Goal: Find specific page/section: Find specific page/section

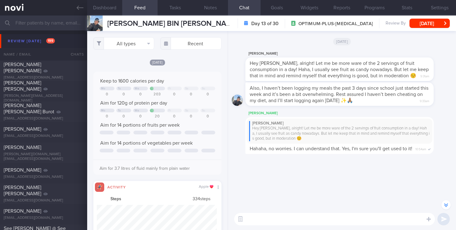
select select "7"
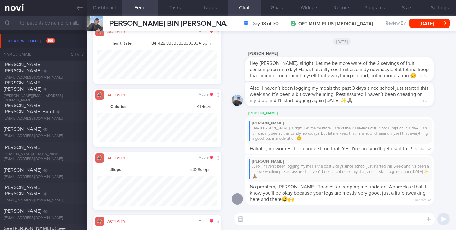
scroll to position [30, 120]
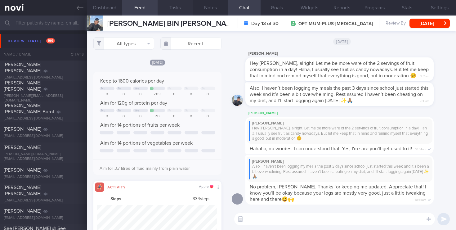
select select "7"
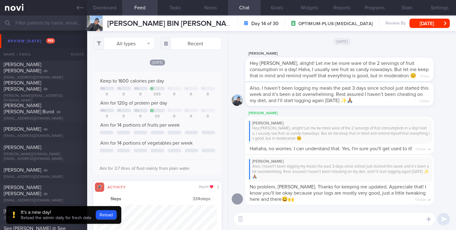
click at [71, 22] on input "text" at bounding box center [228, 23] width 456 height 15
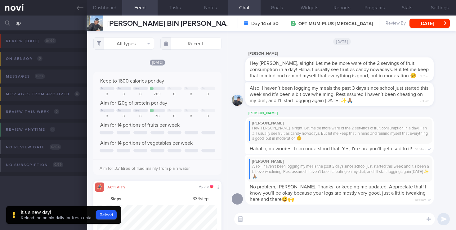
type input "a"
